Goal: Share content: Share content

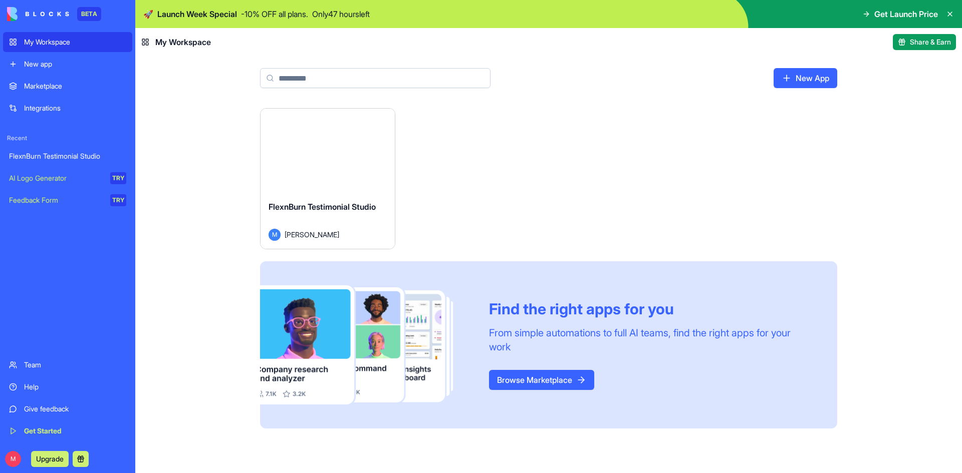
click at [337, 150] on button "Launch" at bounding box center [327, 151] width 75 height 20
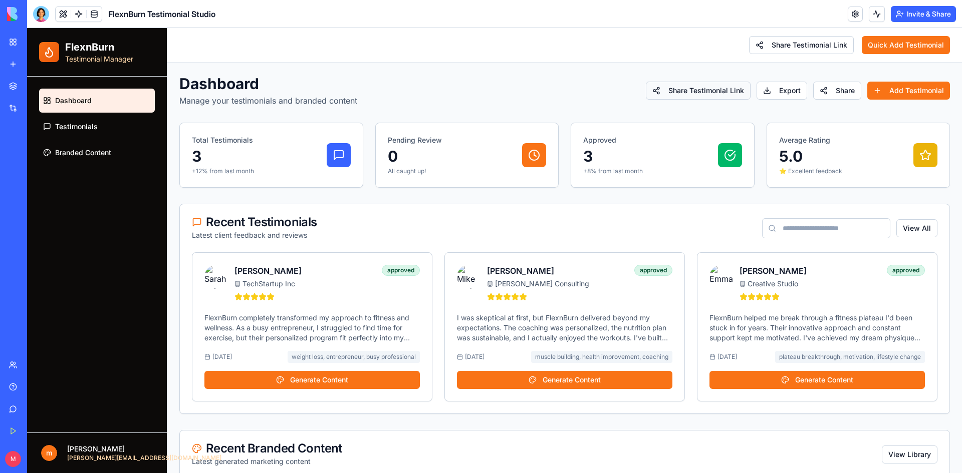
click at [713, 88] on button "Share Testimonial Link" at bounding box center [698, 91] width 105 height 18
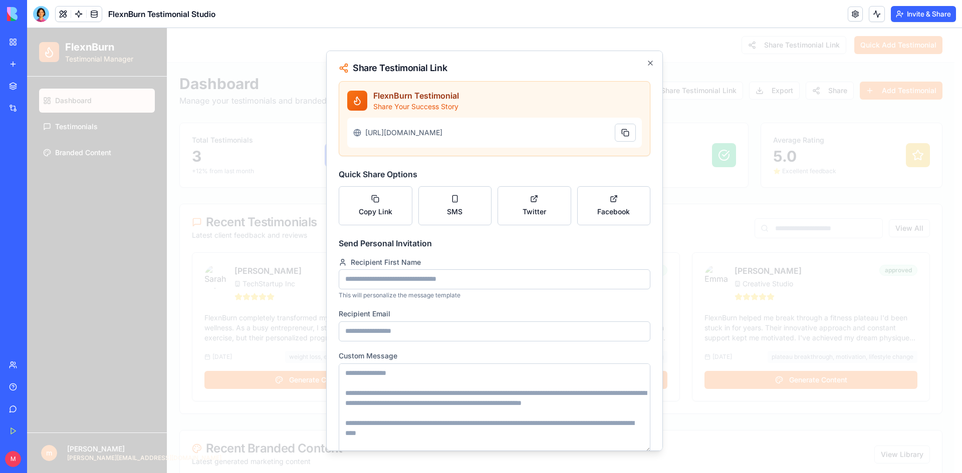
drag, startPoint x: 409, startPoint y: 138, endPoint x: 403, endPoint y: 136, distance: 7.0
click at [403, 136] on span "[URL][DOMAIN_NAME]" at bounding box center [487, 132] width 245 height 10
click at [405, 137] on span "[URL][DOMAIN_NAME]" at bounding box center [487, 132] width 245 height 10
drag, startPoint x: 406, startPoint y: 137, endPoint x: 364, endPoint y: 128, distance: 42.7
click at [364, 128] on div "[URL][DOMAIN_NAME]" at bounding box center [494, 132] width 295 height 30
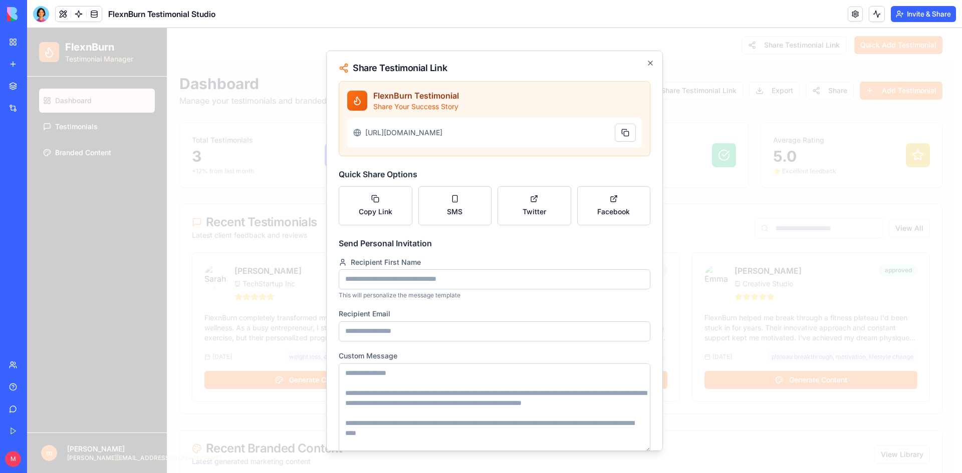
copy span "[URL][DOMAIN_NAME]"
click at [646, 62] on icon "button" at bounding box center [650, 63] width 8 height 8
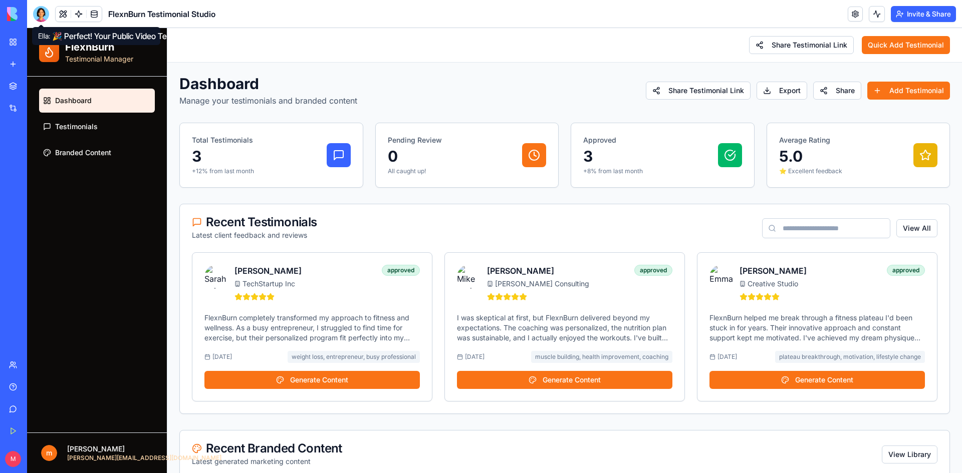
drag, startPoint x: 42, startPoint y: 13, endPoint x: 140, endPoint y: 30, distance: 99.7
click at [42, 13] on div at bounding box center [41, 14] width 16 height 16
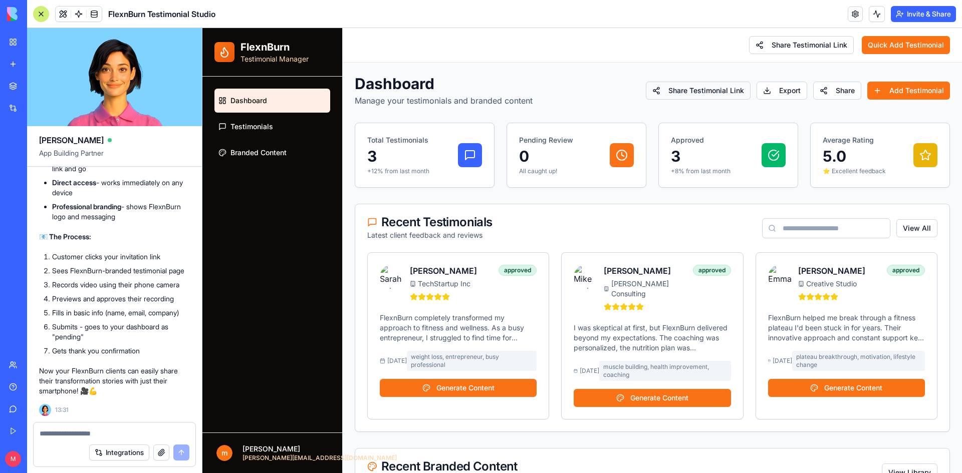
click at [704, 90] on button "Share Testimonial Link" at bounding box center [698, 91] width 105 height 18
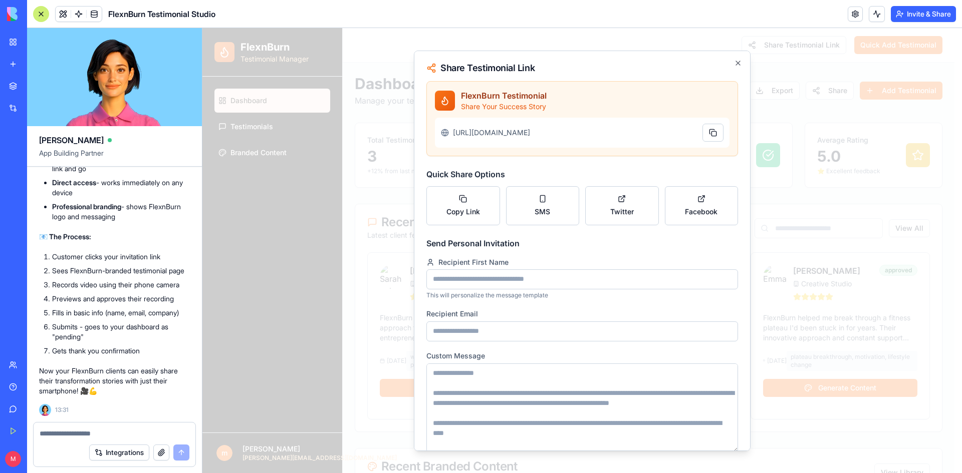
drag, startPoint x: 498, startPoint y: 141, endPoint x: 455, endPoint y: 129, distance: 44.3
click at [455, 129] on span "[URL][DOMAIN_NAME]" at bounding box center [575, 132] width 245 height 10
copy span "[URL][DOMAIN_NAME]"
click at [734, 64] on icon "button" at bounding box center [738, 63] width 8 height 8
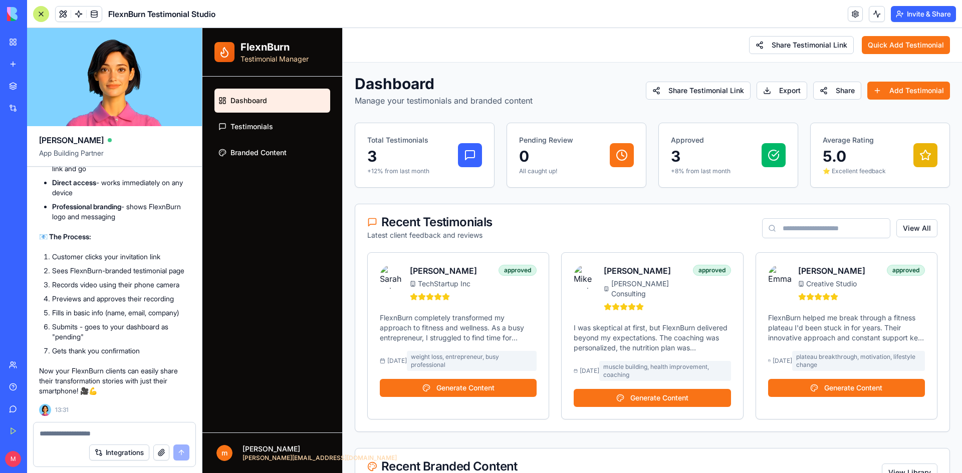
click at [74, 430] on textarea at bounding box center [115, 434] width 150 height 10
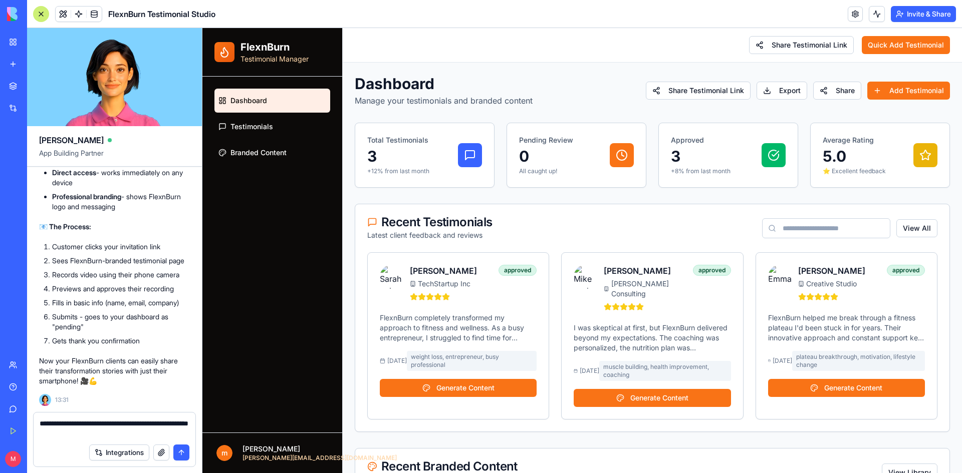
paste textarea "**********"
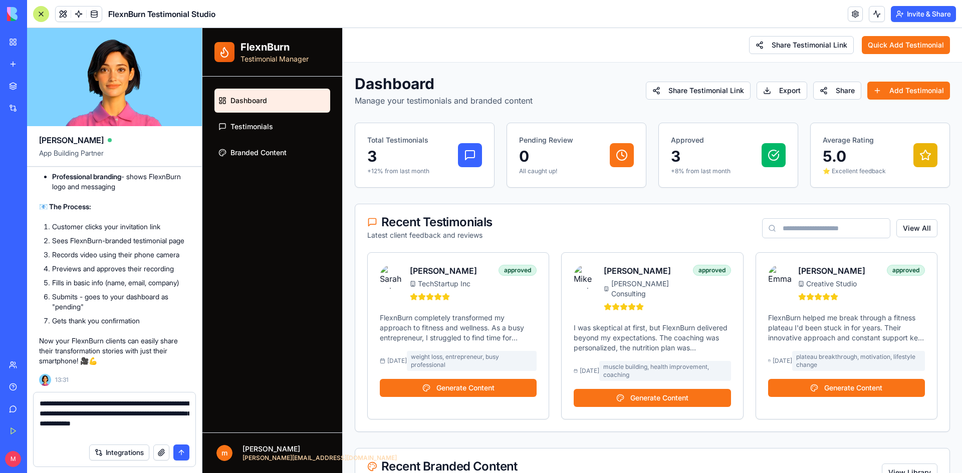
type textarea "**********"
click at [181, 450] on button "submit" at bounding box center [181, 453] width 16 height 16
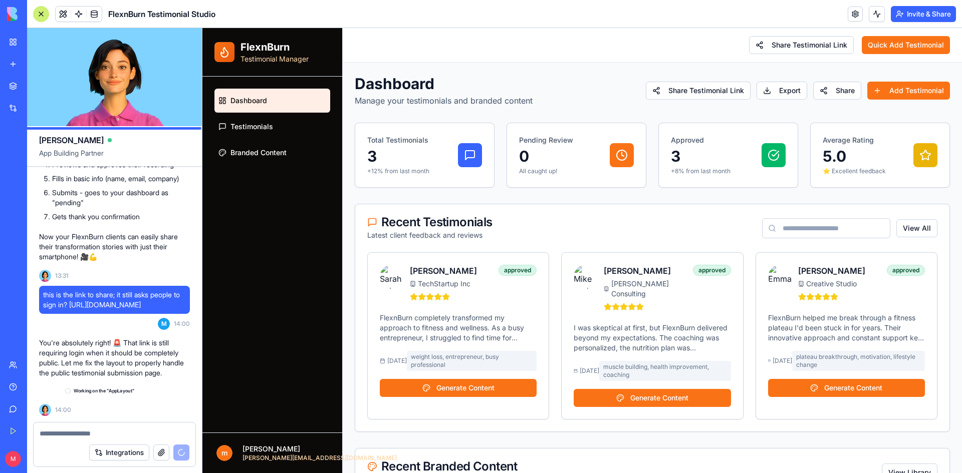
scroll to position [3533, 0]
click at [101, 428] on div at bounding box center [115, 431] width 162 height 16
click at [79, 431] on textarea at bounding box center [115, 434] width 150 height 10
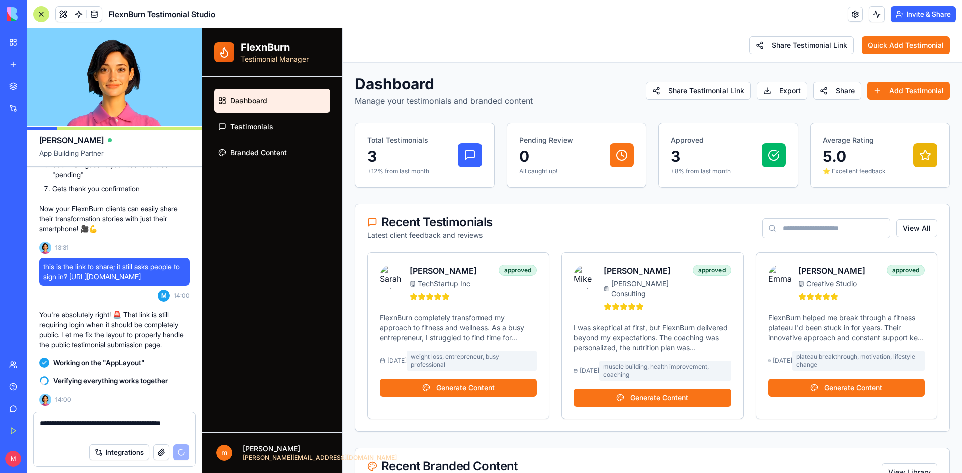
click at [146, 424] on textarea "**********" at bounding box center [115, 429] width 150 height 20
click at [143, 423] on textarea "**********" at bounding box center [115, 429] width 150 height 20
click at [152, 424] on textarea "**********" at bounding box center [115, 429] width 150 height 20
click at [48, 431] on textarea "**********" at bounding box center [115, 429] width 150 height 20
click at [80, 422] on textarea "**********" at bounding box center [115, 429] width 150 height 20
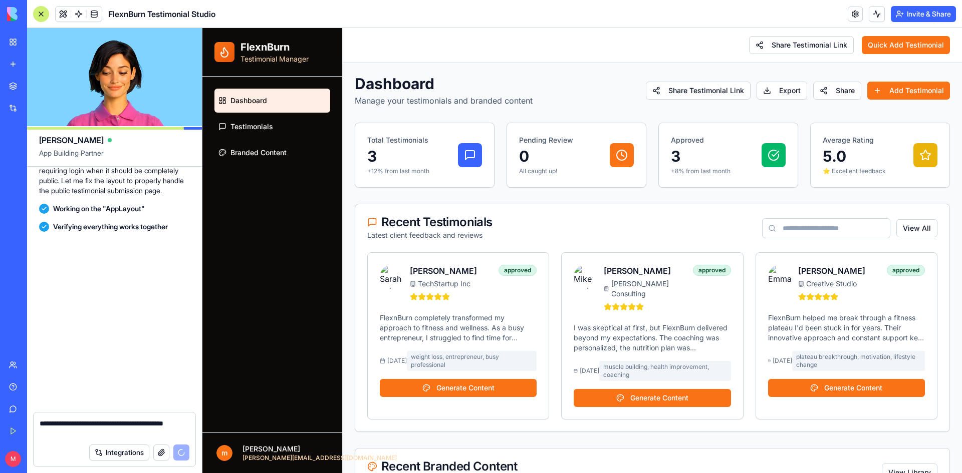
scroll to position [4011, 0]
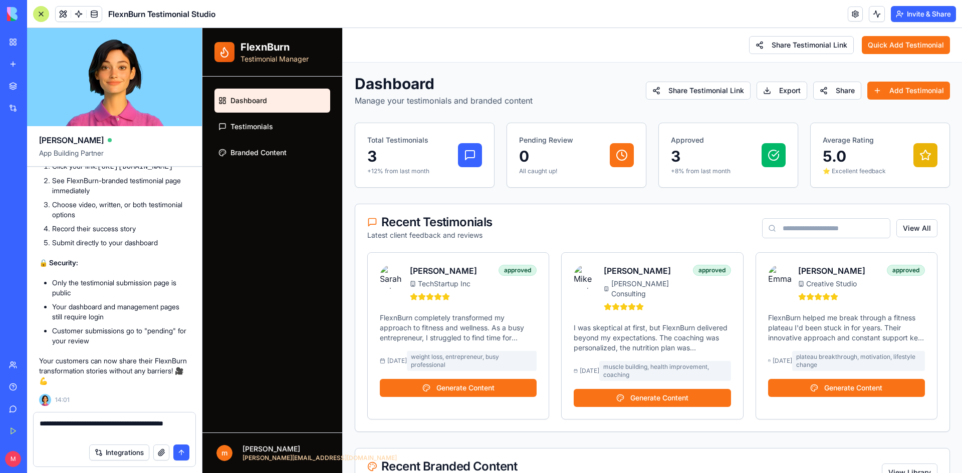
type textarea "**********"
click at [175, 450] on button "submit" at bounding box center [181, 453] width 16 height 16
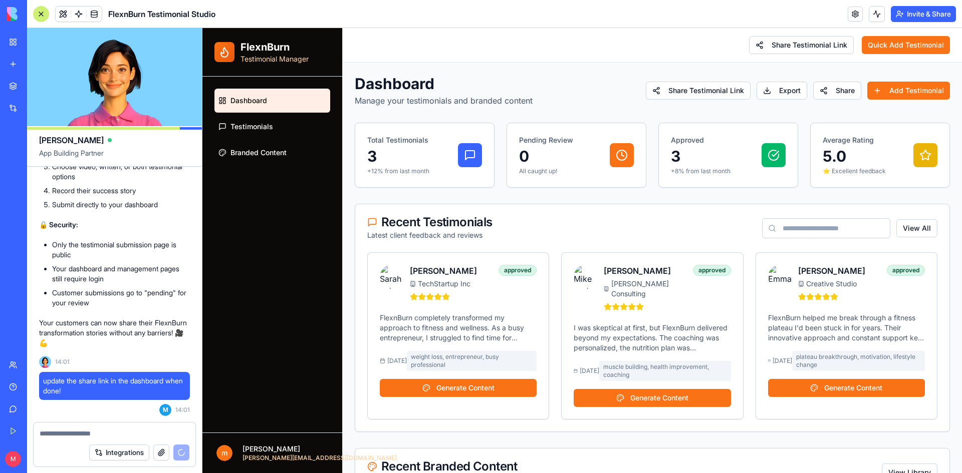
scroll to position [4121, 0]
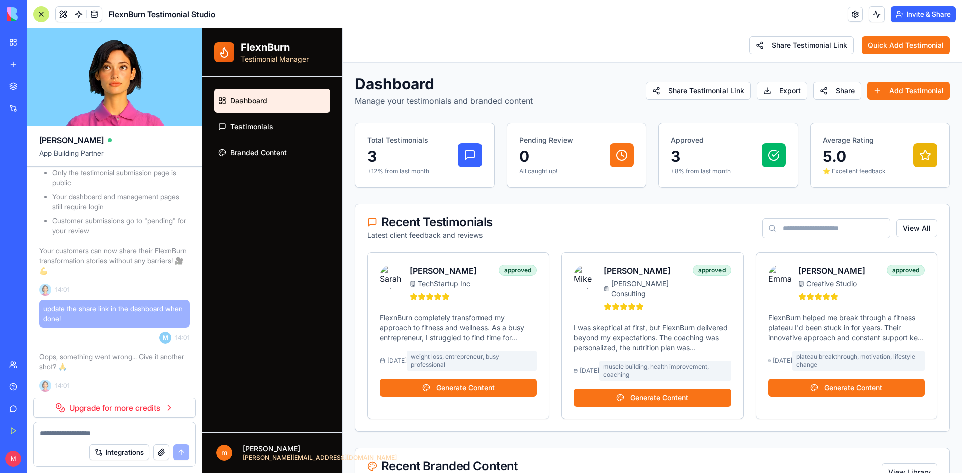
click at [146, 432] on textarea at bounding box center [115, 434] width 150 height 10
click at [715, 93] on button "Share Testimonial Link" at bounding box center [698, 91] width 105 height 18
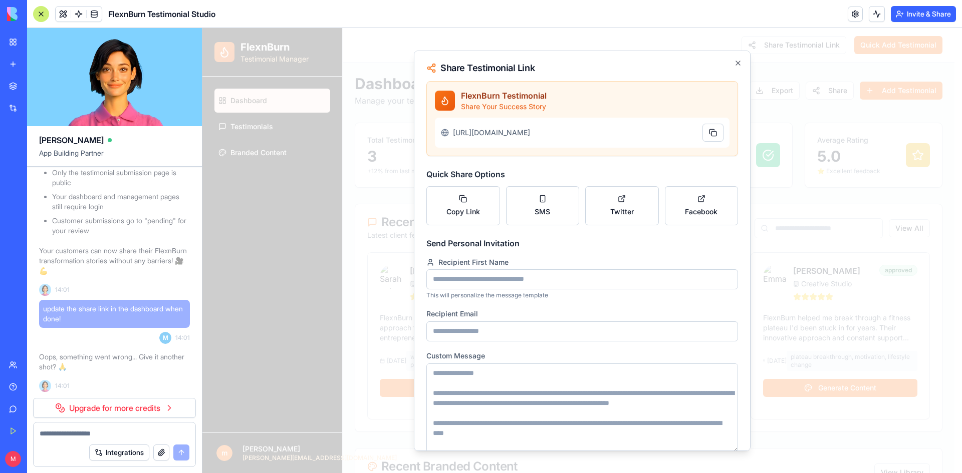
drag, startPoint x: 499, startPoint y: 142, endPoint x: 452, endPoint y: 128, distance: 48.7
click at [452, 128] on div "[URL][DOMAIN_NAME]" at bounding box center [582, 132] width 295 height 30
copy span "[URL][DOMAIN_NAME]"
click at [726, 63] on h2 "Share Testimonial Link" at bounding box center [582, 68] width 312 height 10
click at [734, 62] on icon "button" at bounding box center [738, 63] width 8 height 8
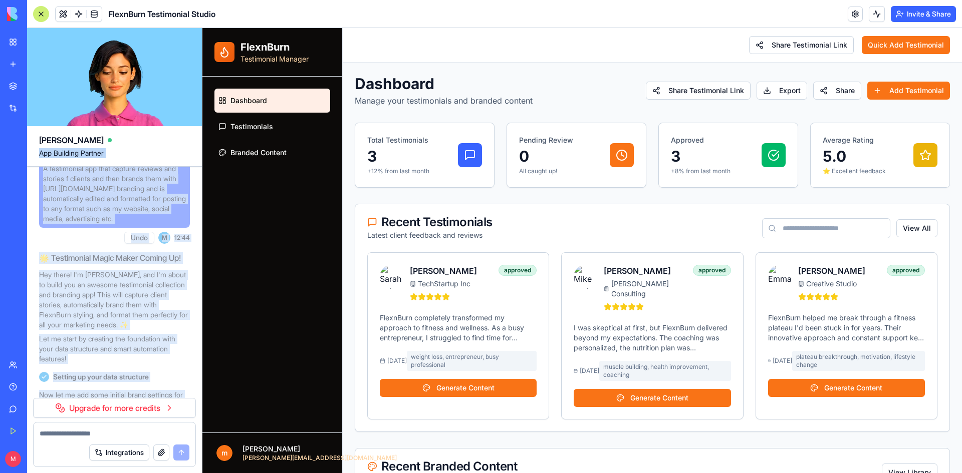
scroll to position [0, 0]
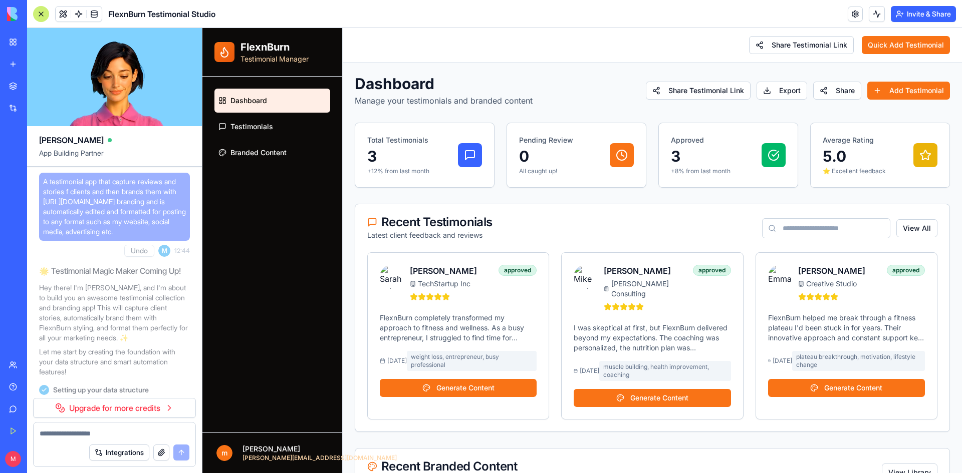
drag, startPoint x: 176, startPoint y: 294, endPoint x: 140, endPoint y: 123, distance: 174.2
click at [140, 123] on div "[PERSON_NAME] App Building Partner A testimonial app that capture reviews and s…" at bounding box center [114, 250] width 175 height 445
click at [141, 298] on p "Hey there! I'm [PERSON_NAME], and I'm about to build you an awesome testimonial…" at bounding box center [114, 313] width 151 height 60
drag, startPoint x: 142, startPoint y: 232, endPoint x: 42, endPoint y: 178, distance: 113.9
click at [42, 178] on div "A testimonial app that capture reviews and stories f clients and then brands th…" at bounding box center [114, 207] width 151 height 68
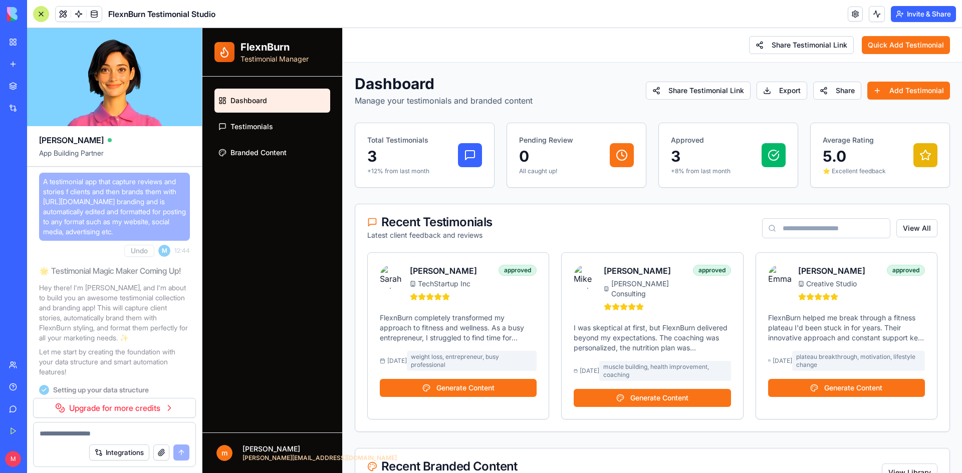
copy span "A testimonial app that capture reviews and stories f clients and then brands th…"
click at [160, 304] on p "Hey there! I'm [PERSON_NAME], and I'm about to build you an awesome testimonial…" at bounding box center [114, 313] width 151 height 60
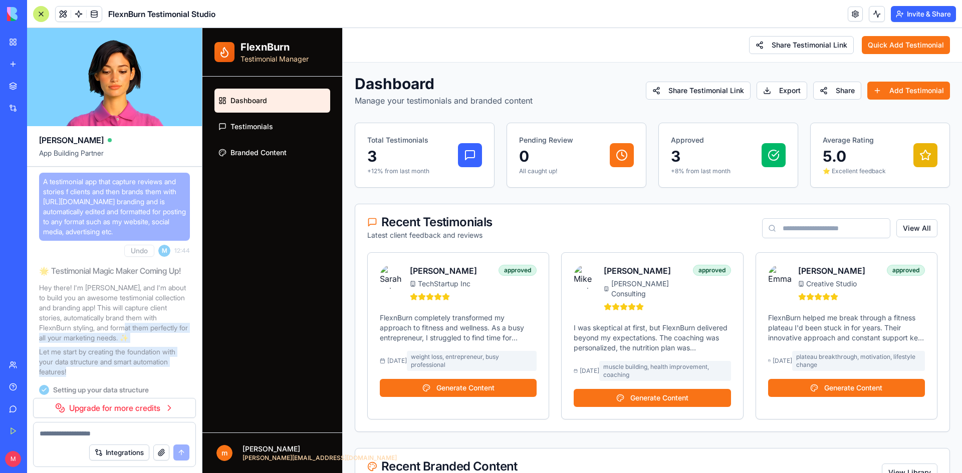
drag, startPoint x: 128, startPoint y: 331, endPoint x: 133, endPoint y: 379, distance: 48.4
click at [133, 379] on div "🌟 Testimonial Magic Maker Coming Up! Hey there! I'm [PERSON_NAME], and I'm abou…" at bounding box center [114, 321] width 151 height 120
click at [131, 351] on p "Let me start by creating the foundation with your data structure and smart auto…" at bounding box center [114, 362] width 151 height 30
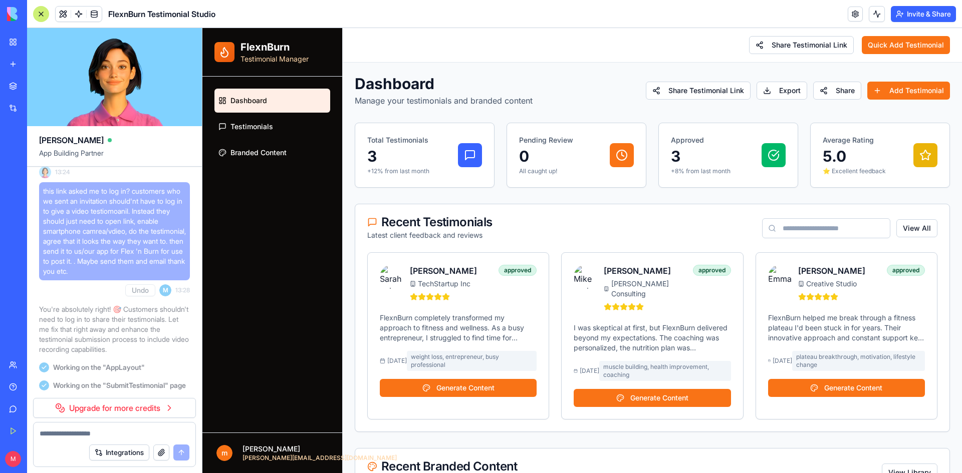
scroll to position [2665, 0]
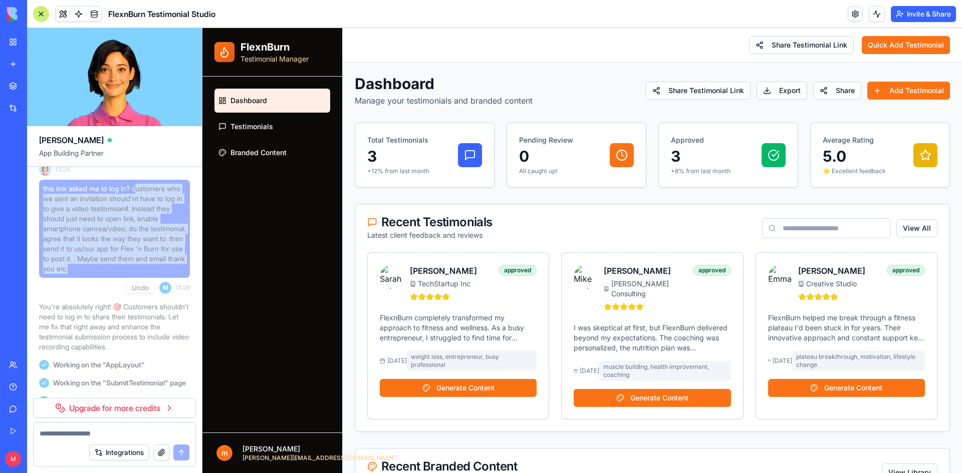
drag, startPoint x: 138, startPoint y: 293, endPoint x: 176, endPoint y: 370, distance: 86.0
click at [176, 274] on span "this link asked me to log in? customers who we sent an invitation should'nt hav…" at bounding box center [114, 229] width 143 height 90
copy span "ustomers who we sent an invitation should'nt have to log in to give a video tes…"
